Goal: Information Seeking & Learning: Learn about a topic

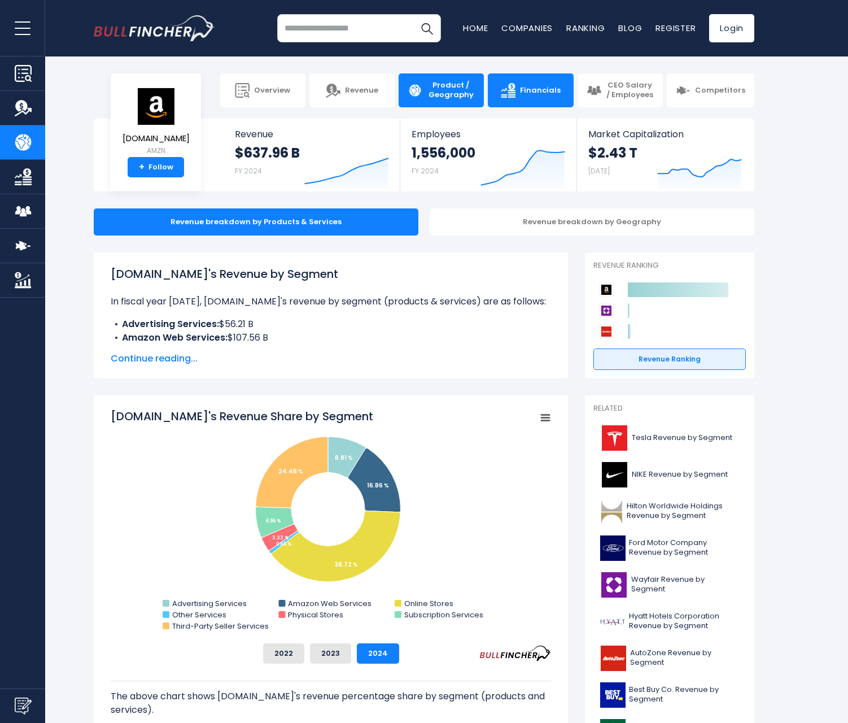
click at [559, 89] on link "Financials" at bounding box center [530, 90] width 85 height 34
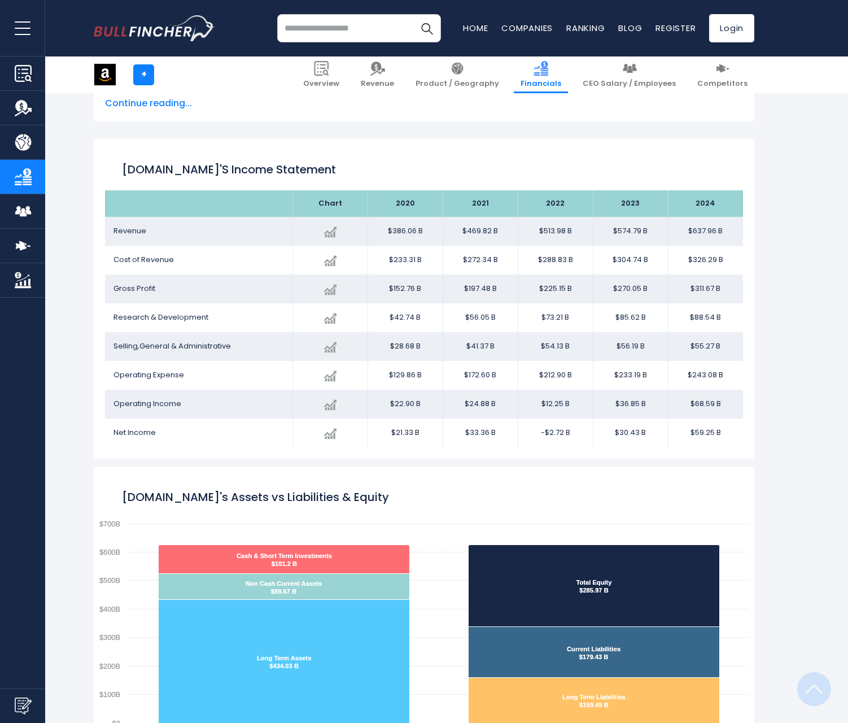
scroll to position [611, 0]
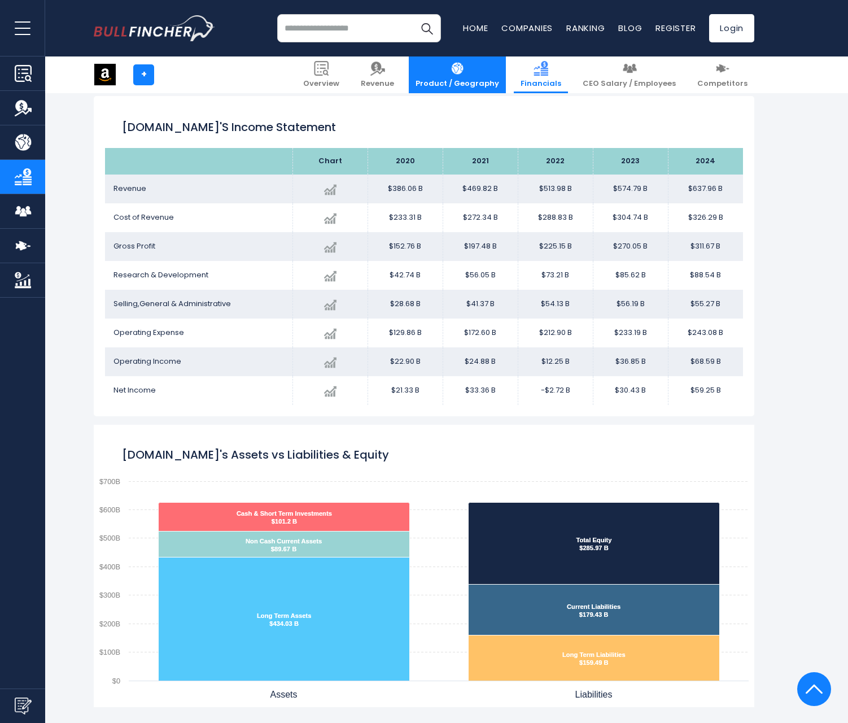
click at [471, 81] on span "Product / Geography" at bounding box center [458, 84] width 84 height 10
